Goal: Navigation & Orientation: Find specific page/section

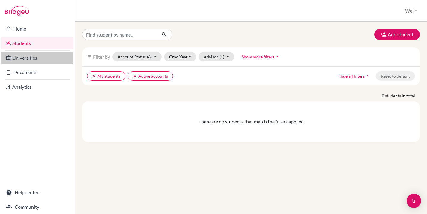
click at [55, 60] on link "Universities" at bounding box center [37, 58] width 72 height 12
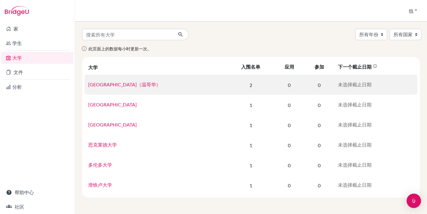
click at [114, 85] on font "不列颠哥伦比亚大学（温哥华）" at bounding box center [124, 84] width 73 height 6
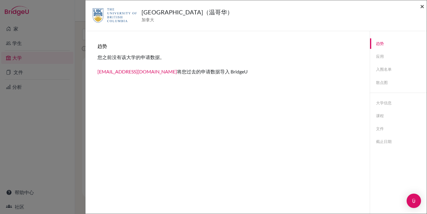
click at [420, 7] on font "×" at bounding box center [422, 6] width 4 height 9
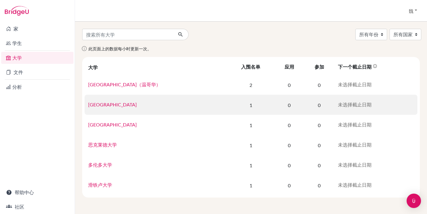
click at [107, 104] on font "曼彻斯特城市大学" at bounding box center [112, 105] width 49 height 6
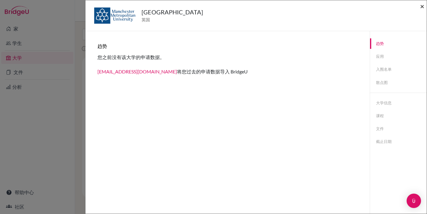
click at [422, 9] on font "×" at bounding box center [422, 6] width 4 height 9
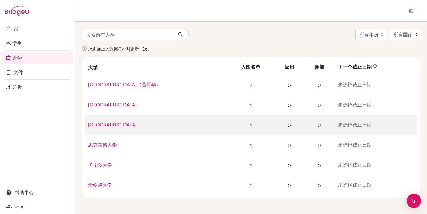
click at [95, 126] on font "布莱顿大学" at bounding box center [112, 125] width 49 height 6
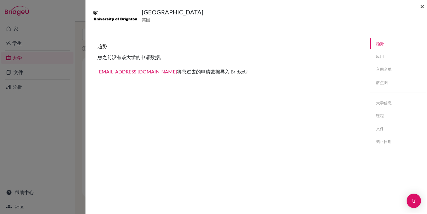
click at [422, 9] on font "×" at bounding box center [422, 6] width 4 height 9
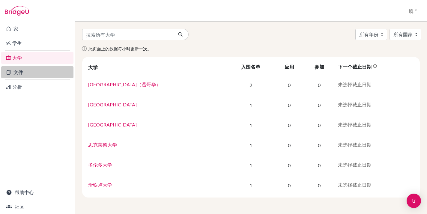
click at [41, 74] on link "文件" at bounding box center [37, 72] width 72 height 12
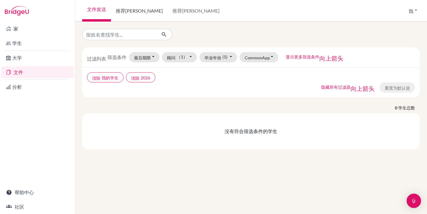
click at [131, 13] on link "推荐信" at bounding box center [139, 11] width 57 height 22
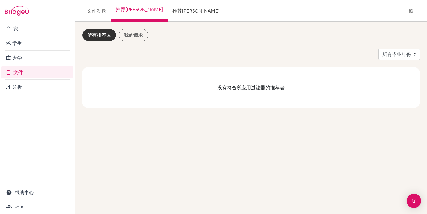
click at [172, 13] on font "推荐信" at bounding box center [195, 11] width 47 height 6
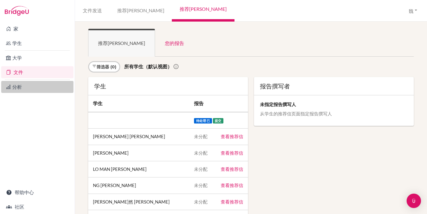
click at [32, 85] on link "分析" at bounding box center [37, 87] width 72 height 12
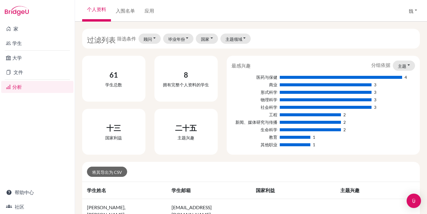
click at [189, 74] on div "8" at bounding box center [186, 75] width 46 height 11
click at [19, 10] on img at bounding box center [17, 11] width 24 height 10
click at [15, 28] on font "家" at bounding box center [15, 29] width 5 height 6
